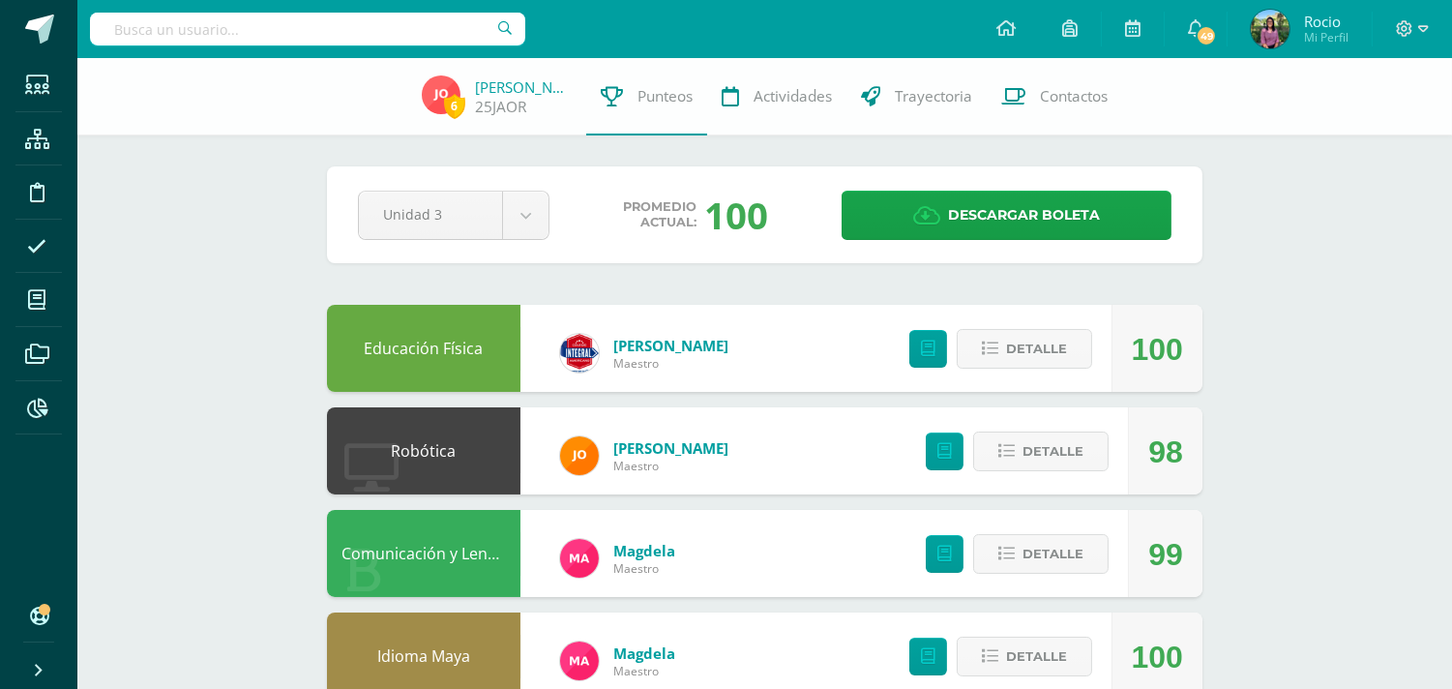
click at [240, 35] on input "text" at bounding box center [307, 29] width 435 height 33
type input "Fernando Sican"
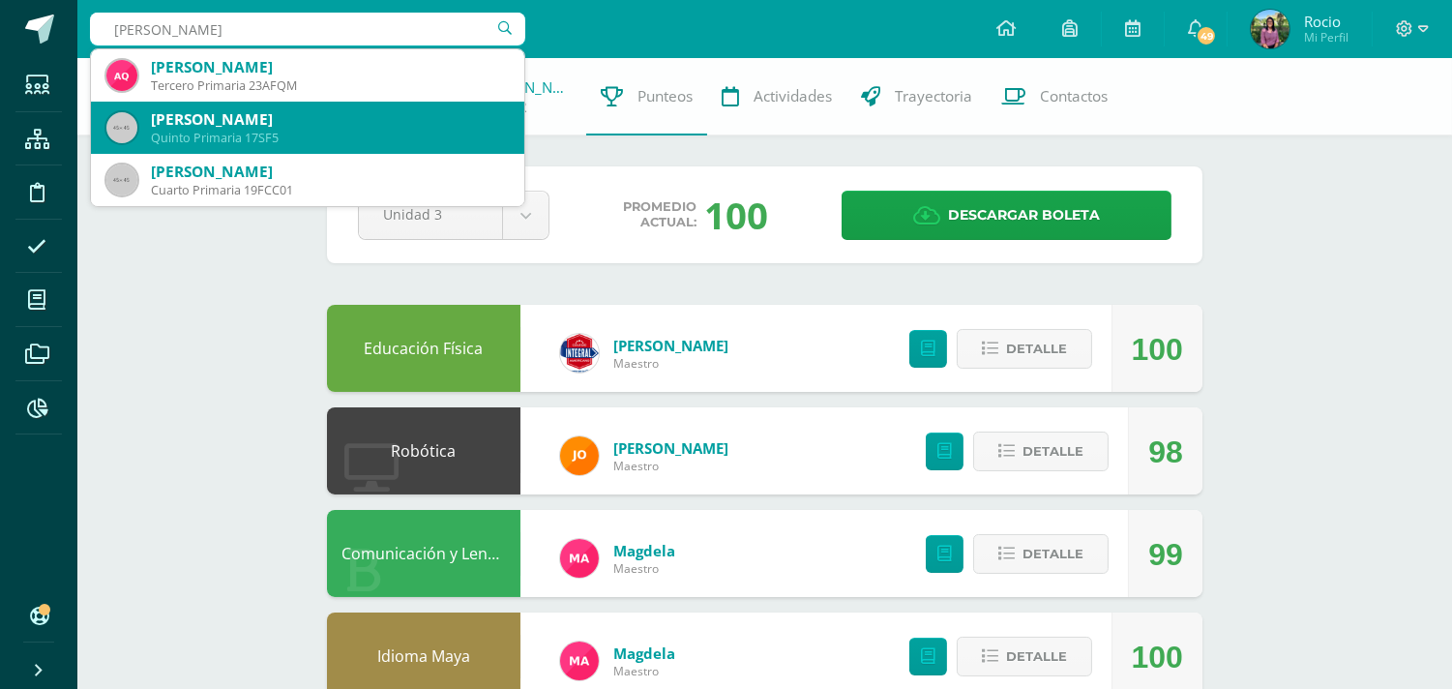
click at [261, 110] on div "[PERSON_NAME]" at bounding box center [330, 119] width 358 height 20
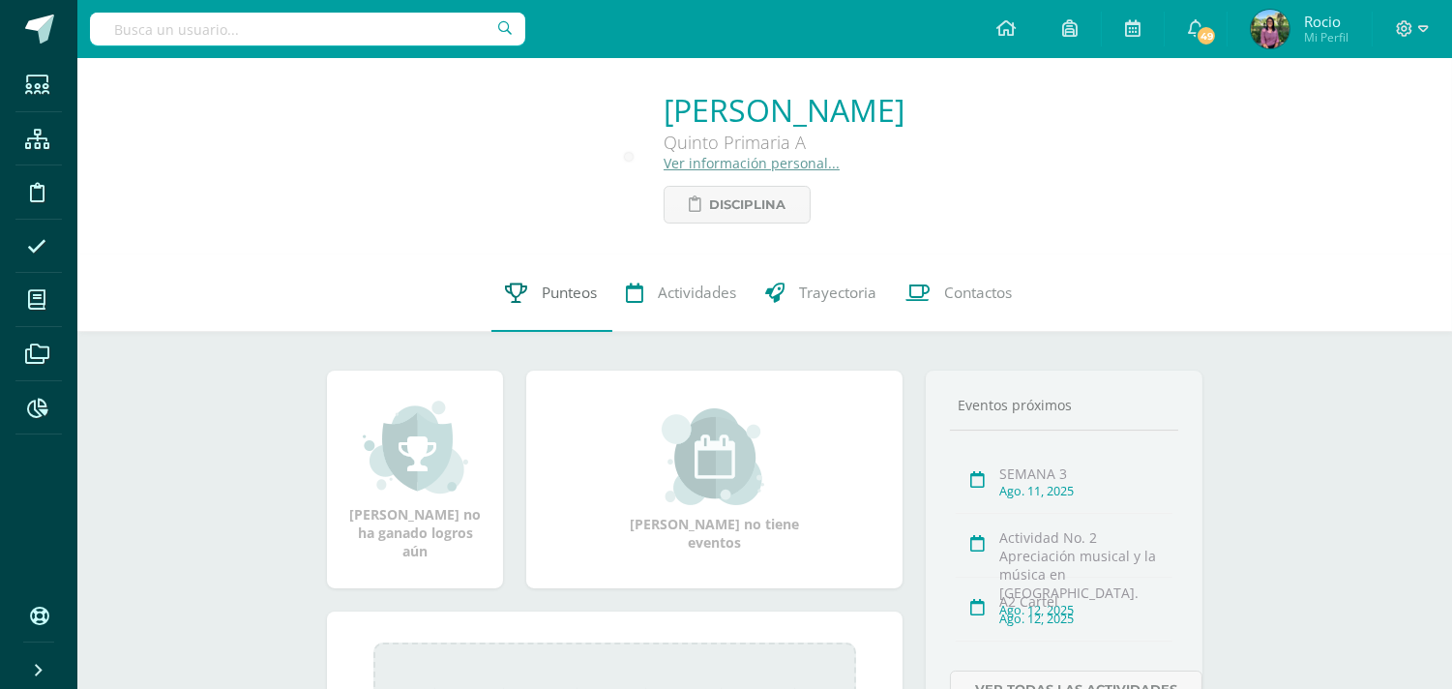
click at [533, 281] on link "Punteos" at bounding box center [551, 292] width 121 height 77
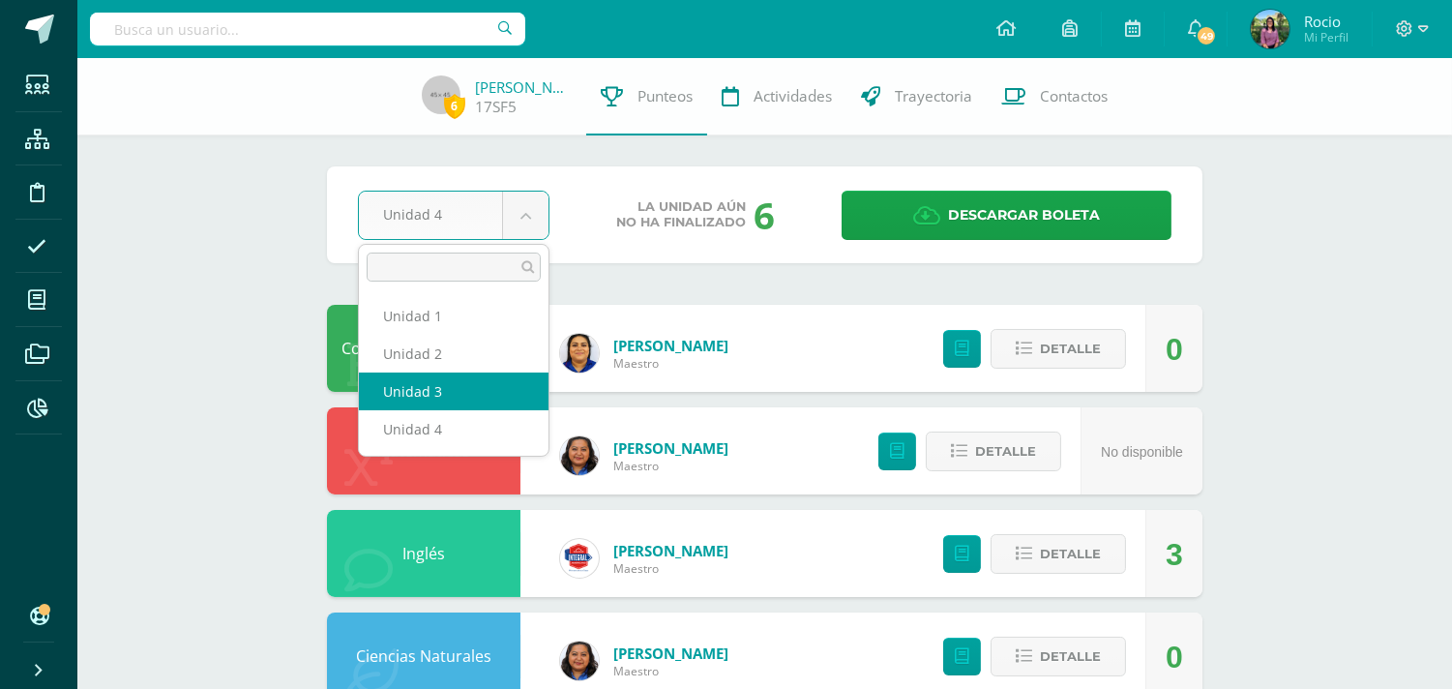
select select "Unidad 3"
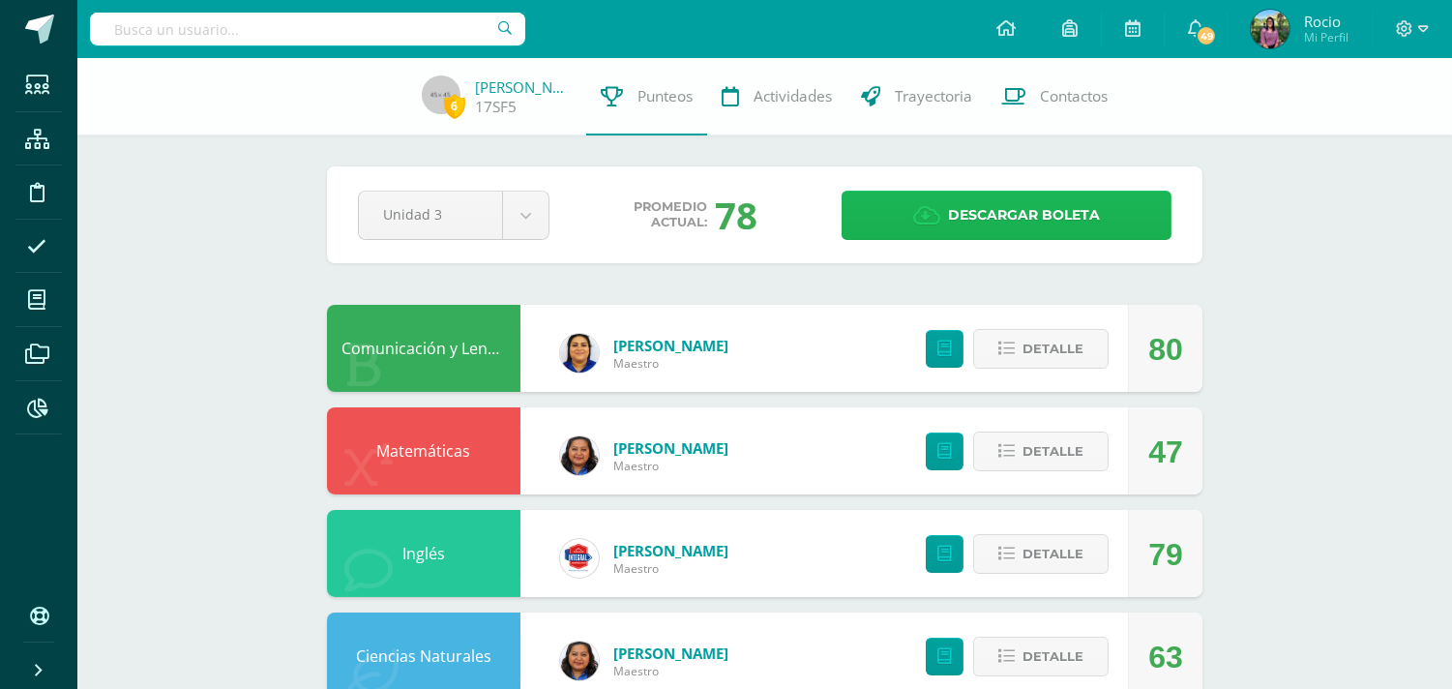
click at [1028, 217] on span "Descargar boleta" at bounding box center [1024, 215] width 152 height 47
